Goal: Check status: Check status

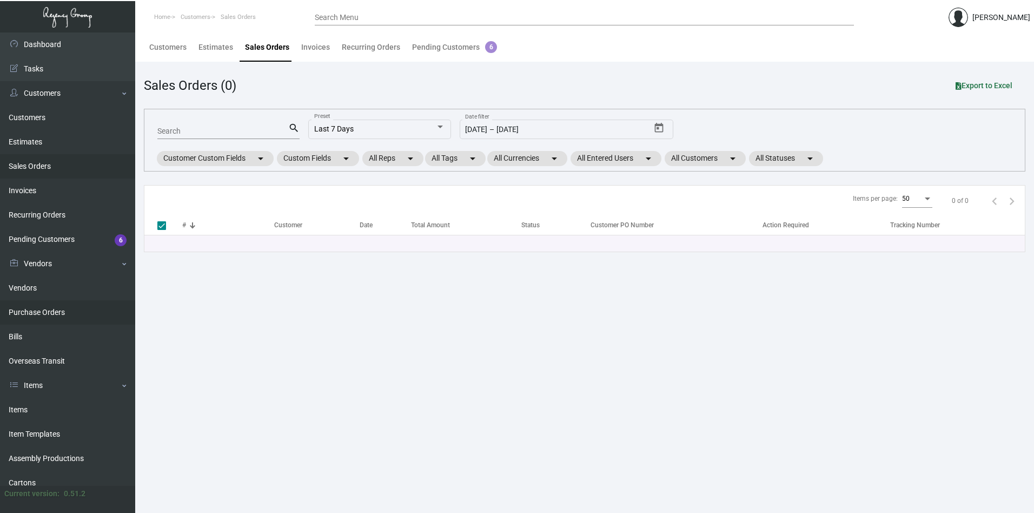
click at [38, 312] on link "Purchase Orders" at bounding box center [67, 312] width 135 height 24
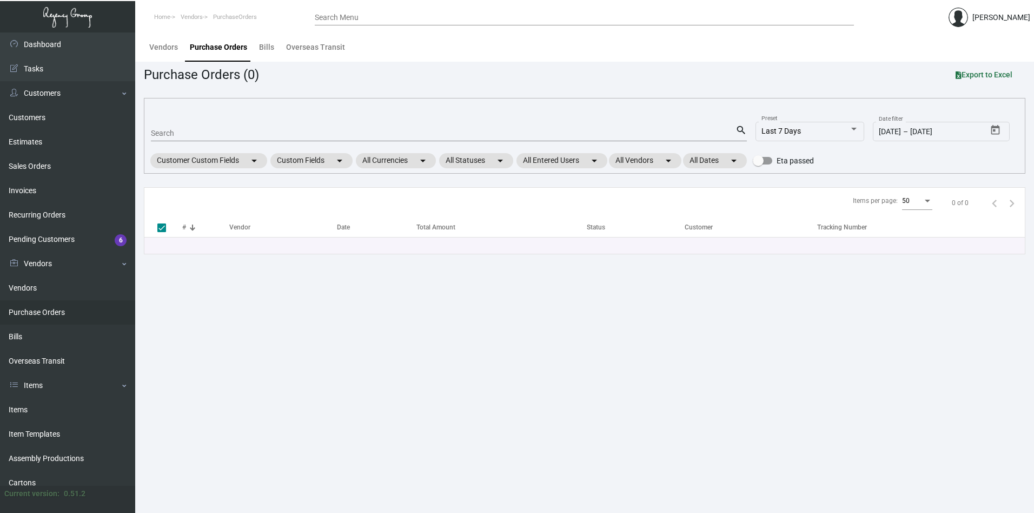
click at [187, 133] on input "Search" at bounding box center [443, 133] width 585 height 9
paste input "106849"
type input "106849"
checkbox input "false"
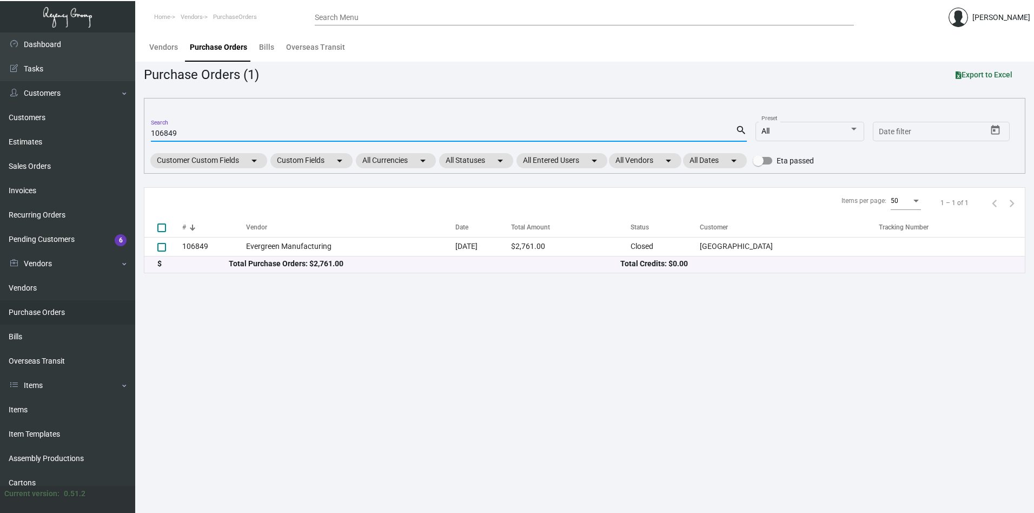
type input "106849"
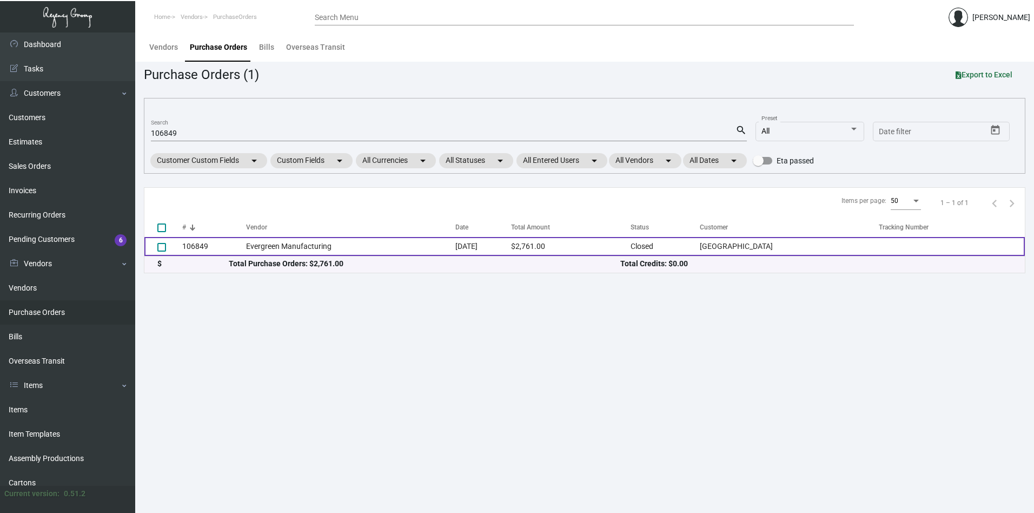
click at [283, 247] on td "Evergreen Manufacturing" at bounding box center [351, 246] width 210 height 19
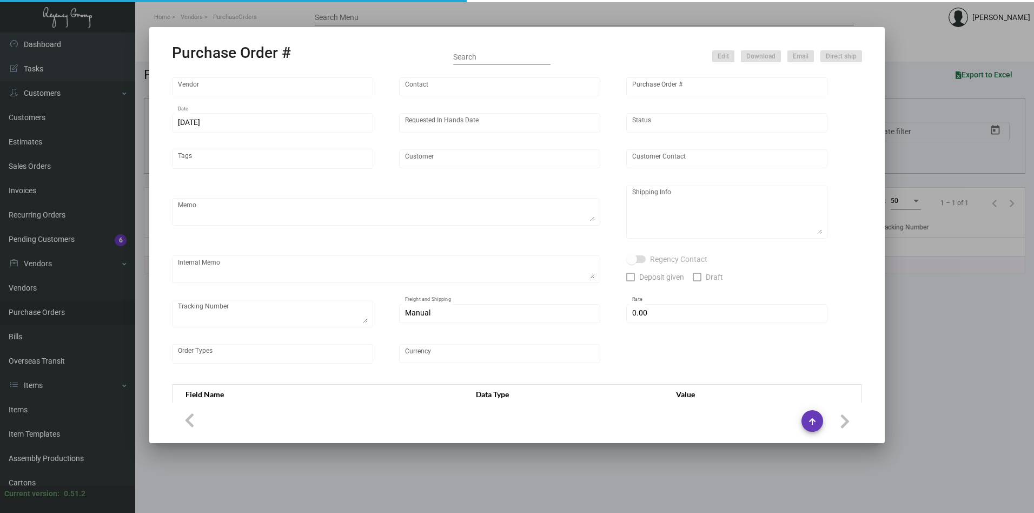
type input "Evergreen Manufacturing"
type input "[PERSON_NAME]"
type input "106849"
type input "[DATE]"
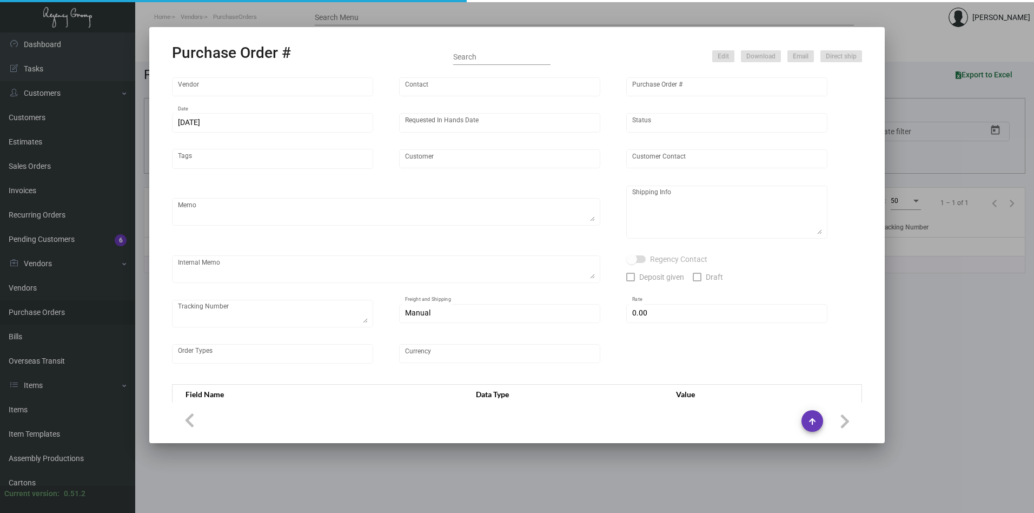
type input "[GEOGRAPHIC_DATA]"
type textarea ""Please send proof for approval to [EMAIL_ADDRESS][DOMAIN_NAME] with me cc'ed. …"
type textarea "Regency Group NJ - [PERSON_NAME] [STREET_ADDRESS]"
type textarea "9/23 - 2 PALLETS [PERSON_NAME]/FAST FREIGHT $315.00 - 116807 - PO'S 106849 1073…"
checkbox input "true"
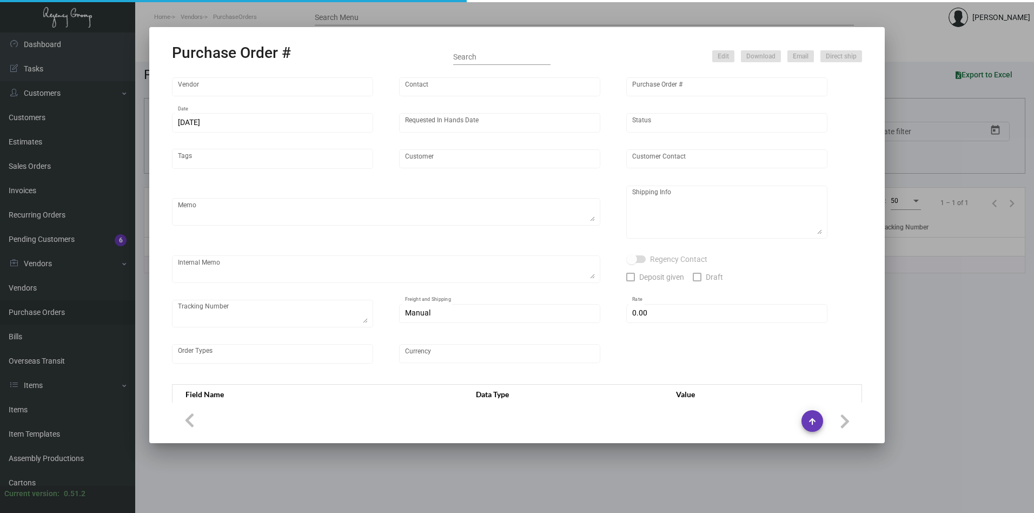
type input "$ 0.00"
type input "United States Dollar $"
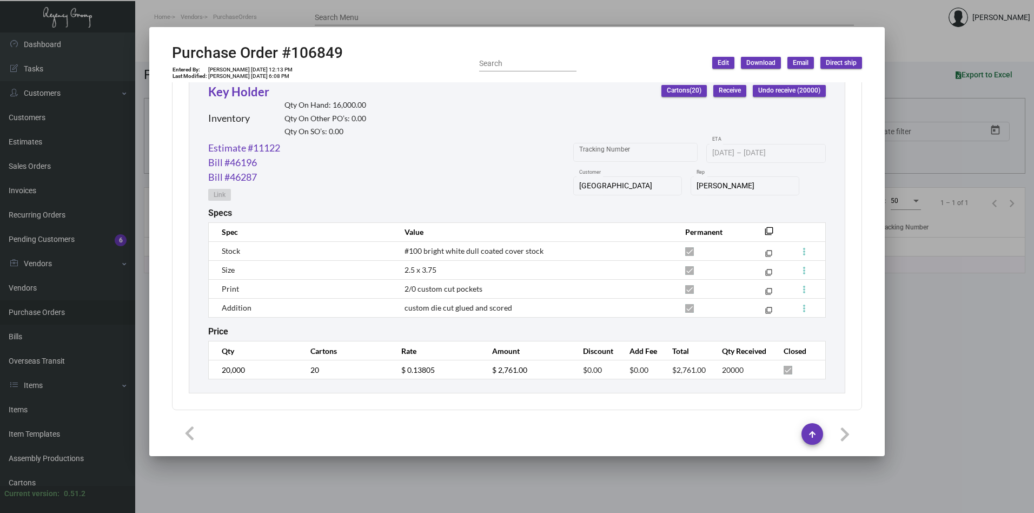
scroll to position [519, 0]
